Goal: Information Seeking & Learning: Find specific page/section

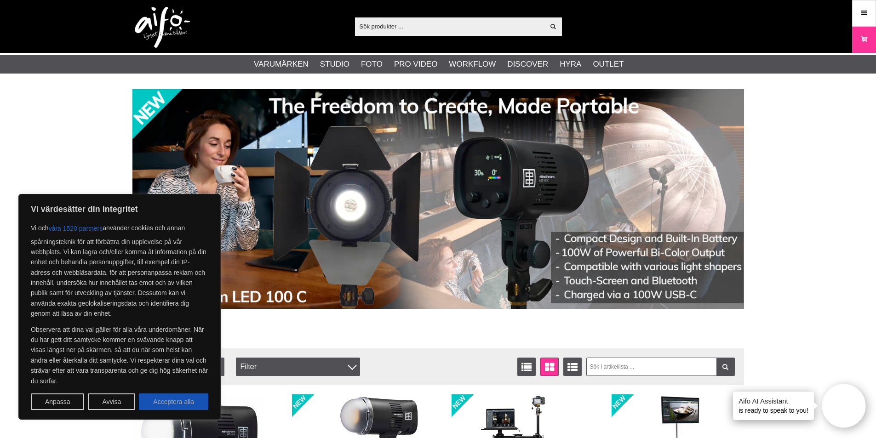
click at [185, 395] on button "Acceptera alla" at bounding box center [173, 402] width 69 height 17
checkbox input "true"
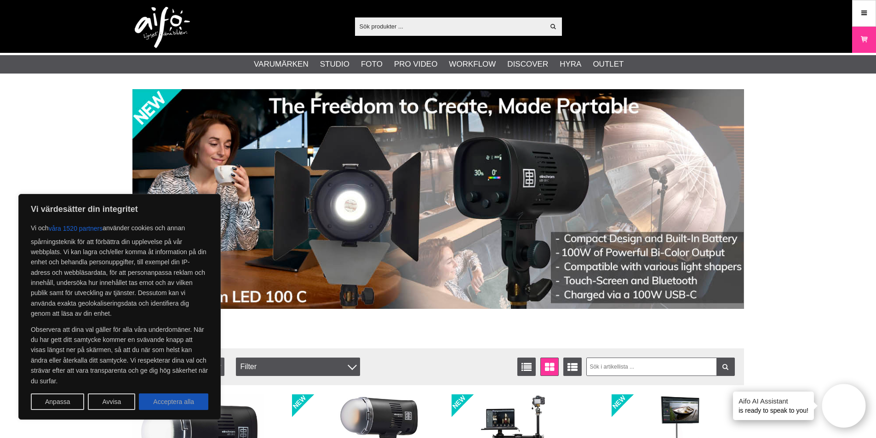
checkbox input "true"
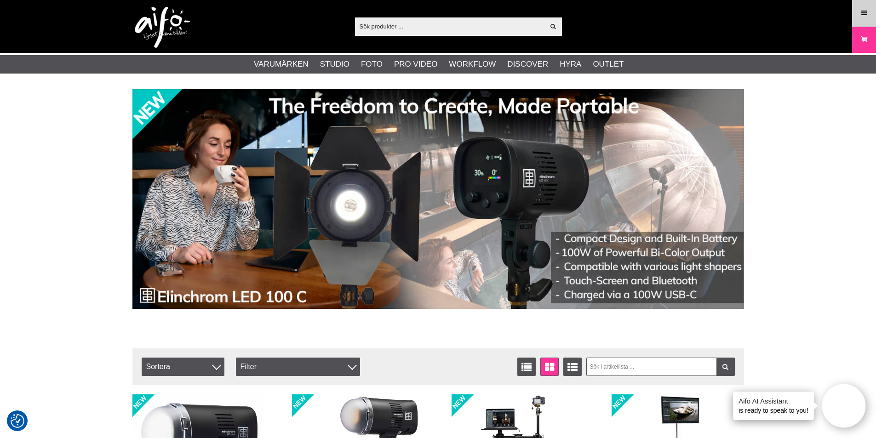
click at [870, 14] on link "Meny" at bounding box center [864, 13] width 23 height 22
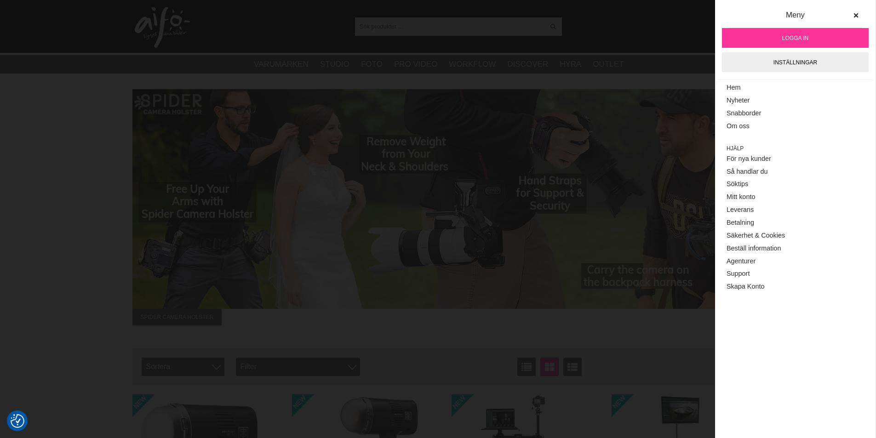
click at [747, 272] on link "Support" at bounding box center [795, 274] width 137 height 13
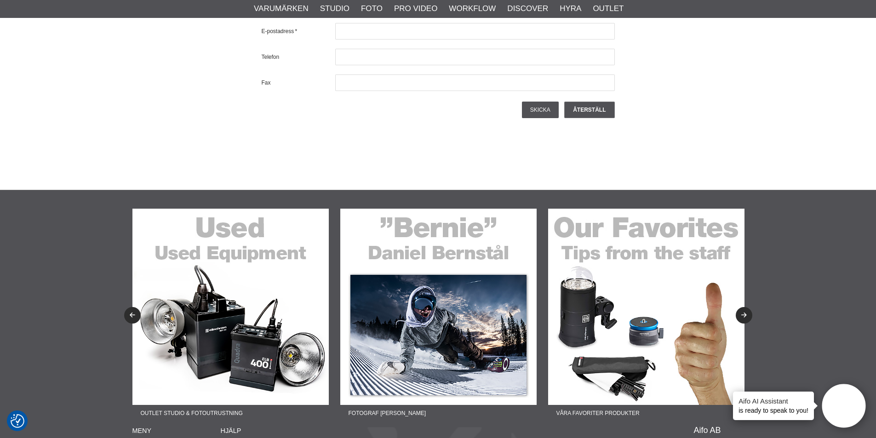
scroll to position [1376, 0]
